Goal: Check status: Check status

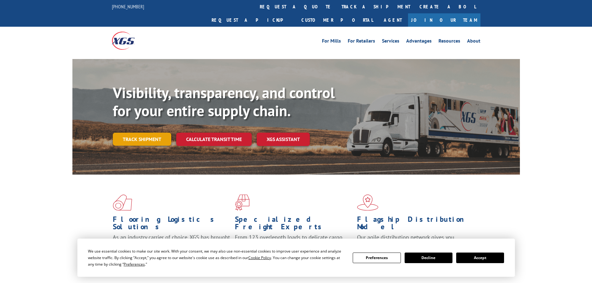
click at [151, 133] on link "Track shipment" at bounding box center [142, 139] width 58 height 13
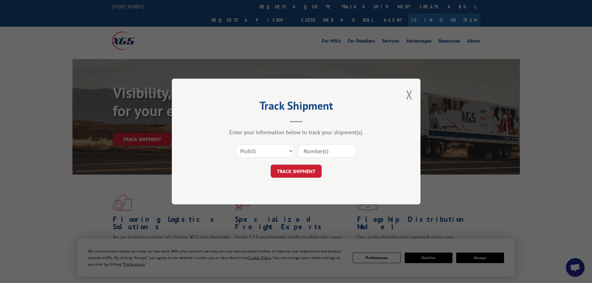
click at [323, 153] on input at bounding box center [326, 150] width 57 height 13
paste input "17450149"
type input "17450149"
click at [305, 171] on button "TRACK SHIPMENT" at bounding box center [296, 171] width 51 height 13
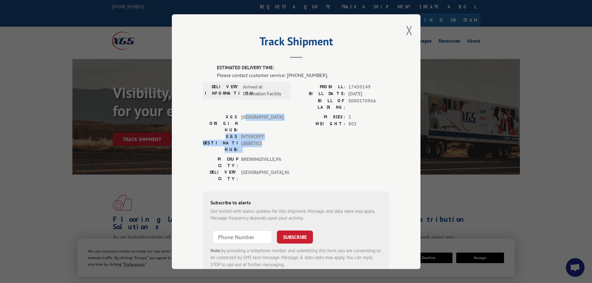
drag, startPoint x: 245, startPoint y: 109, endPoint x: 259, endPoint y: 122, distance: 18.5
click at [259, 122] on div "XGS ORIGIN HUB: [GEOGRAPHIC_DATA] XGS DESTINATION HUB: INTERCEPT LOGISTICS" at bounding box center [245, 132] width 84 height 39
click at [261, 133] on span "INTERCEPT LOGISTICS" at bounding box center [262, 143] width 42 height 20
drag, startPoint x: 238, startPoint y: 136, endPoint x: 272, endPoint y: 138, distance: 34.5
click at [272, 156] on div "PICKUP CITY: [GEOGRAPHIC_DATA] , [GEOGRAPHIC_DATA]" at bounding box center [245, 162] width 84 height 13
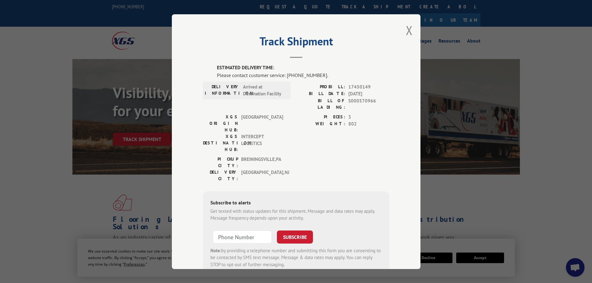
click at [272, 156] on span "[GEOGRAPHIC_DATA] , [GEOGRAPHIC_DATA]" at bounding box center [262, 162] width 42 height 13
drag, startPoint x: 239, startPoint y: 115, endPoint x: 249, endPoint y: 114, distance: 10.9
click at [249, 114] on div "XGS ORIGIN HUB: [GEOGRAPHIC_DATA] XGS DESTINATION HUB: INTERCEPT LOGISTICS" at bounding box center [245, 132] width 84 height 39
click at [250, 114] on span "[GEOGRAPHIC_DATA]" at bounding box center [262, 123] width 42 height 20
click at [245, 133] on span "INTERCEPT LOGISTICS" at bounding box center [262, 143] width 42 height 20
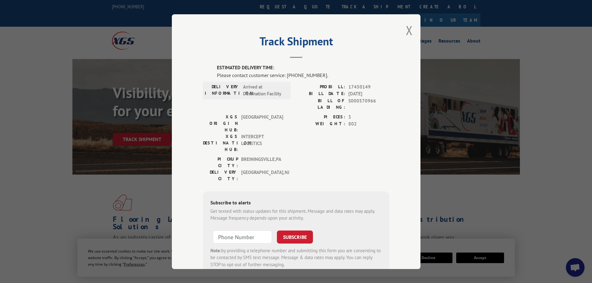
drag, startPoint x: 254, startPoint y: 142, endPoint x: 236, endPoint y: 67, distance: 77.1
click at [235, 67] on label "ESTIMATED DELIVERY TIME:" at bounding box center [303, 67] width 172 height 7
click at [407, 36] on button "Close modal" at bounding box center [409, 30] width 7 height 16
